Goal: Task Accomplishment & Management: Use online tool/utility

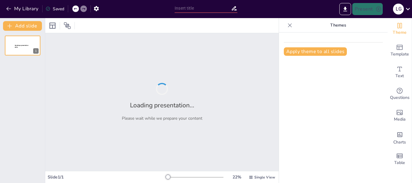
type input "Orientación y Prevención: Abordando el Bullying y Ciberbullying en el Aula"
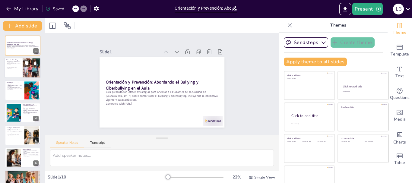
click at [11, 66] on p "La identificación temprana es crucial." at bounding box center [13, 66] width 14 height 1
type textarea "El bullying, al ser un comportamiento repetido, requiere atención constante por…"
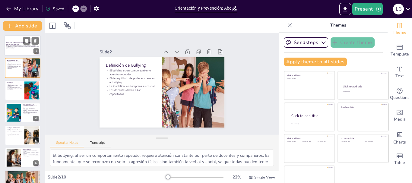
click at [11, 49] on div at bounding box center [23, 45] width 36 height 20
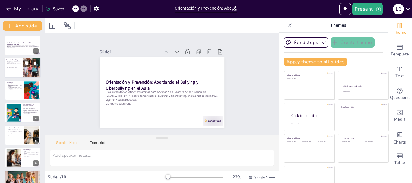
click at [13, 73] on div at bounding box center [23, 68] width 36 height 20
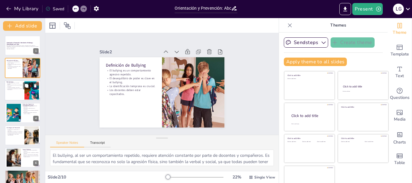
click at [15, 85] on p "Puede ser igual de dañino que el bullying tradicional." at bounding box center [14, 86] width 16 height 2
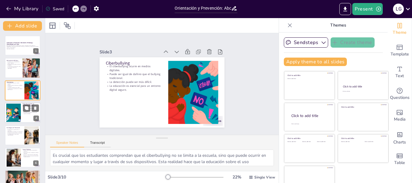
click at [13, 113] on div at bounding box center [13, 113] width 27 height 18
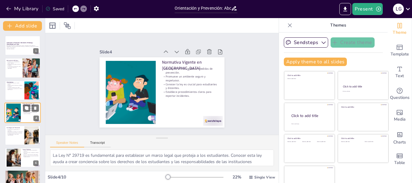
scroll to position [6, 0]
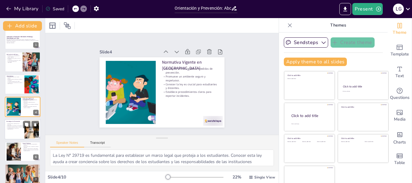
click at [13, 131] on div at bounding box center [23, 129] width 36 height 20
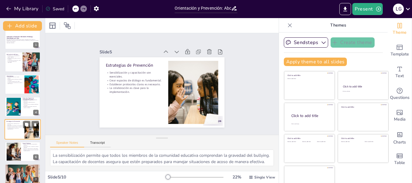
scroll to position [28, 0]
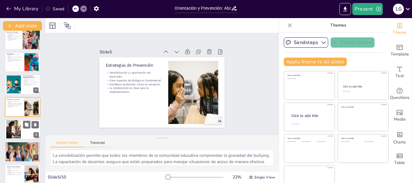
click at [18, 128] on div at bounding box center [13, 129] width 27 height 18
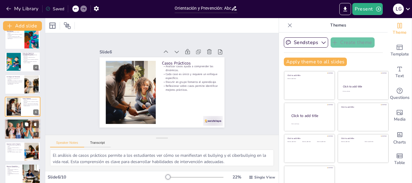
click at [11, 130] on div at bounding box center [23, 129] width 36 height 36
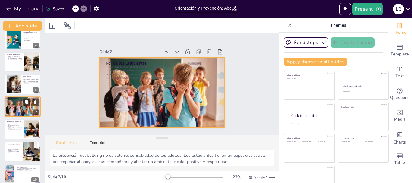
scroll to position [79, 0]
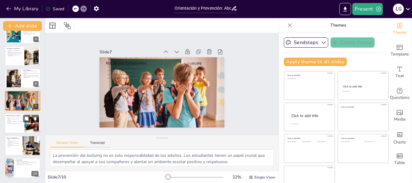
click at [11, 125] on div at bounding box center [23, 123] width 36 height 20
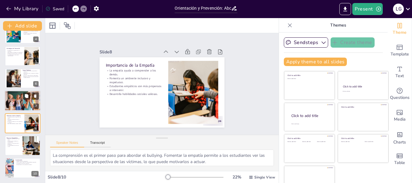
click at [20, 97] on div at bounding box center [23, 101] width 36 height 36
type textarea "La prevención del bullying no es solo responsabilidad de los adultos. Los estud…"
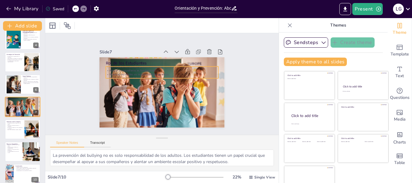
click at [210, 75] on div "Rol de los Estudiantes Los estudiantes pueden prevenir el bullying. Apoyar a co…" at bounding box center [158, 91] width 143 height 115
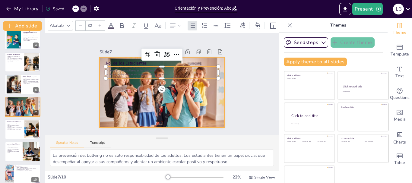
click at [215, 96] on div at bounding box center [157, 91] width 171 height 171
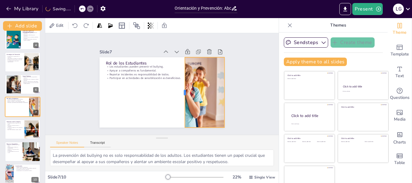
drag, startPoint x: 92, startPoint y: 90, endPoint x: 178, endPoint y: 94, distance: 85.4
click at [178, 94] on div at bounding box center [180, 96] width 19 height 70
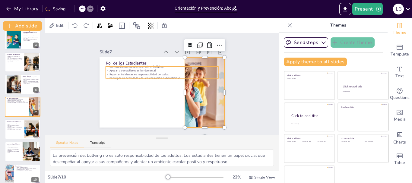
click at [151, 69] on p "Apoyar a compañeros es fundamental." at bounding box center [173, 78] width 49 height 104
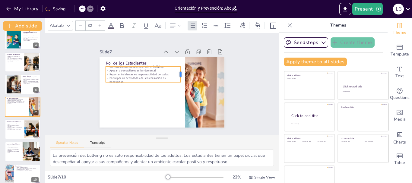
drag, startPoint x: 211, startPoint y: 70, endPoint x: 173, endPoint y: 72, distance: 37.8
click at [173, 94] on div at bounding box center [179, 99] width 16 height 11
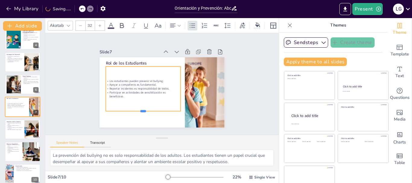
drag, startPoint x: 135, startPoint y: 80, endPoint x: 136, endPoint y: 109, distance: 28.9
click at [136, 109] on div at bounding box center [135, 106] width 73 height 28
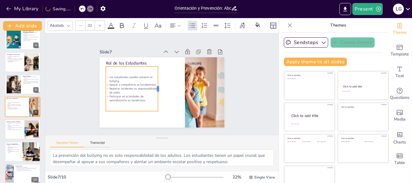
drag, startPoint x: 175, startPoint y: 87, endPoint x: 152, endPoint y: 88, distance: 22.7
click at [152, 88] on div at bounding box center [159, 88] width 14 height 45
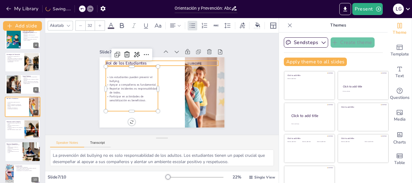
click at [119, 62] on p "Rol de los Estudiantes" at bounding box center [168, 64] width 109 height 40
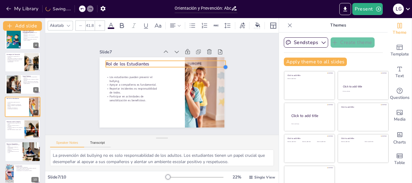
type input "51.1"
drag, startPoint x: 210, startPoint y: 64, endPoint x: 155, endPoint y: 64, distance: 55.2
click at [155, 64] on div "Rol de los Estudiantes Los estudiantes pueden prevenir el bullying. Apoyar a co…" at bounding box center [156, 90] width 136 height 140
drag, startPoint x: 219, startPoint y: 62, endPoint x: 147, endPoint y: 64, distance: 72.1
click at [147, 64] on div "Rol de los Estudiantes Los estudiantes pueden prevenir el bullying. Apoyar a co…" at bounding box center [157, 76] width 143 height 123
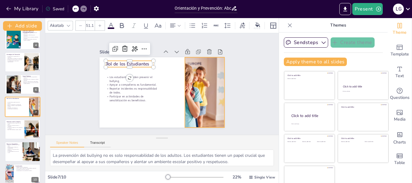
click at [194, 78] on div at bounding box center [157, 76] width 171 height 171
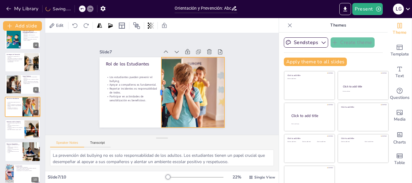
drag, startPoint x: 178, startPoint y: 90, endPoint x: 154, endPoint y: 92, distance: 23.6
click at [154, 92] on div at bounding box center [152, 85] width 63 height 39
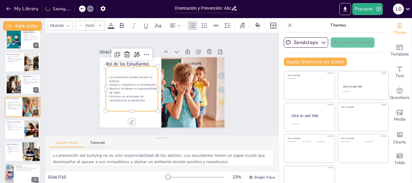
type input "32"
click at [137, 86] on p "Reportar incidentes es responsabilidad de todos." at bounding box center [135, 69] width 44 height 41
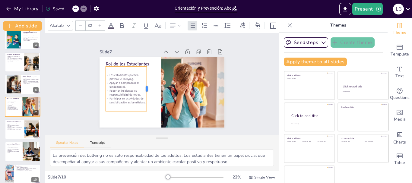
drag, startPoint x: 152, startPoint y: 84, endPoint x: 140, endPoint y: 86, distance: 11.3
click at [140, 86] on div at bounding box center [148, 81] width 27 height 41
drag, startPoint x: 120, startPoint y: 109, endPoint x: 116, endPoint y: 120, distance: 10.8
click at [116, 119] on div at bounding box center [116, 110] width 40 height 17
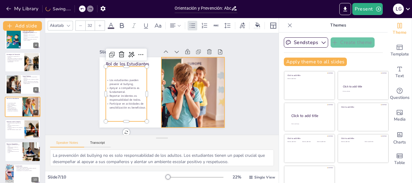
click at [167, 84] on div at bounding box center [156, 90] width 176 height 176
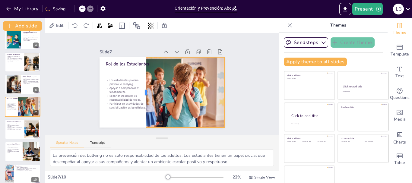
drag, startPoint x: 154, startPoint y: 90, endPoint x: 139, endPoint y: 94, distance: 16.1
click at [139, 94] on div at bounding box center [141, 81] width 39 height 63
click at [253, 83] on div "Slide 1 Orientación y Prevención: Abordando el Bullying y Ciberbullying en el A…" at bounding box center [161, 84] width 249 height 148
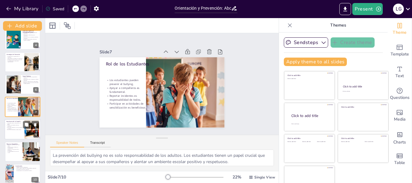
click at [12, 131] on div at bounding box center [23, 129] width 36 height 20
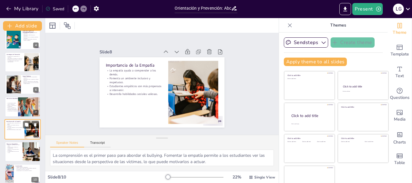
scroll to position [79, 0]
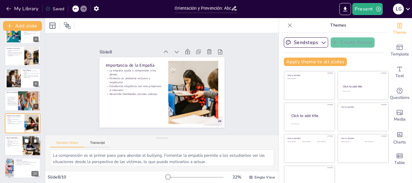
click at [11, 150] on div at bounding box center [23, 145] width 36 height 20
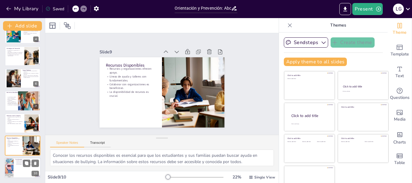
scroll to position [11, 0]
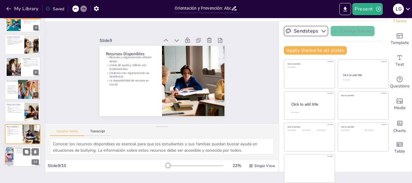
click at [12, 156] on div at bounding box center [9, 156] width 14 height 20
type textarea "La colaboración es esencial para abordar el bullying de manera efectiva. Todos …"
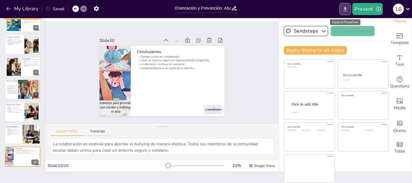
click at [343, 12] on icon "Export to PowerPoint" at bounding box center [345, 9] width 6 height 6
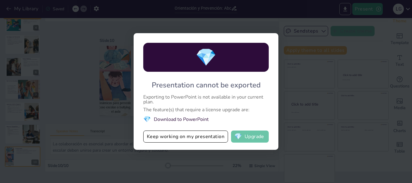
click at [259, 139] on button "💎 Upgrade" at bounding box center [250, 137] width 38 height 12
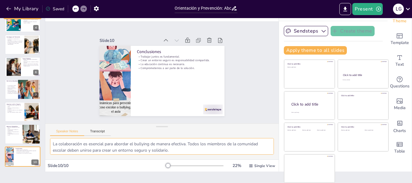
click at [116, 148] on textarea "La colaboración es esencial para abordar el bullying de manera efectiva. Todos …" at bounding box center [162, 146] width 224 height 17
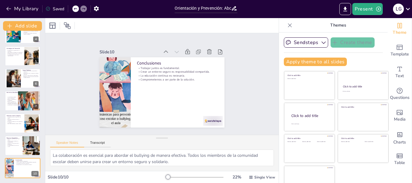
click at [143, 25] on div at bounding box center [161, 25] width 233 height 15
click at [53, 23] on icon at bounding box center [52, 25] width 7 height 7
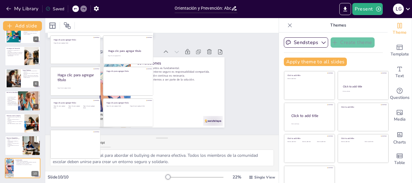
click at [103, 32] on div at bounding box center [161, 25] width 233 height 15
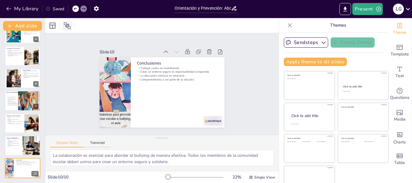
click at [71, 27] on icon at bounding box center [67, 25] width 7 height 7
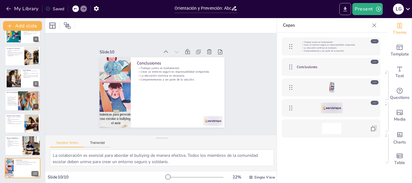
click at [345, 10] on icon "Export to PowerPoint" at bounding box center [345, 9] width 6 height 6
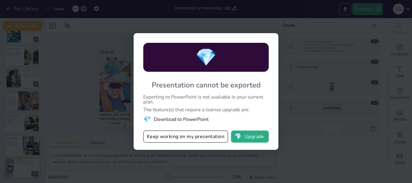
click at [168, 120] on li "💎 Download to PowerPoint" at bounding box center [205, 119] width 125 height 8
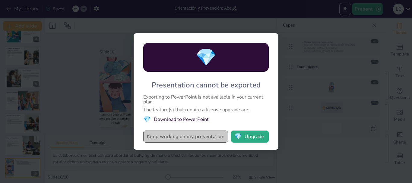
click at [165, 137] on button "Keep working on my presentation" at bounding box center [185, 137] width 85 height 12
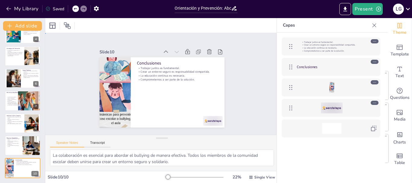
click at [236, 52] on div "Slide 1 Orientación y Prevención: Abordando el Bullying y Ciberbullying en el A…" at bounding box center [162, 83] width 148 height 249
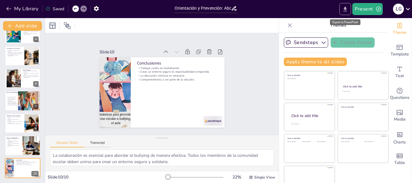
click at [344, 10] on icon "Export to PowerPoint" at bounding box center [345, 9] width 6 height 6
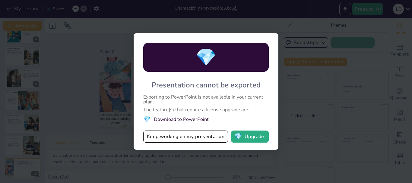
click at [202, 130] on div "💎 Presentation cannot be exported Exporting to PowerPoint is not available in y…" at bounding box center [206, 91] width 145 height 117
click at [200, 134] on button "Keep working on my presentation" at bounding box center [185, 137] width 85 height 12
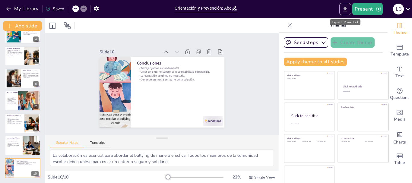
click at [348, 6] on icon "Export to PowerPoint" at bounding box center [345, 9] width 6 height 6
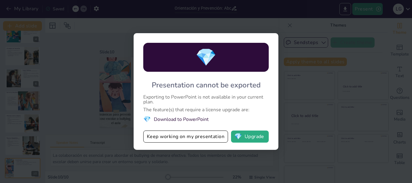
click at [204, 57] on span "💎" at bounding box center [205, 57] width 21 height 23
click at [254, 137] on button "💎 Upgrade" at bounding box center [250, 137] width 38 height 12
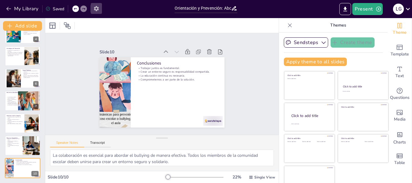
click at [97, 9] on icon "button" at bounding box center [96, 8] width 6 height 6
